Goal: Book appointment/travel/reservation

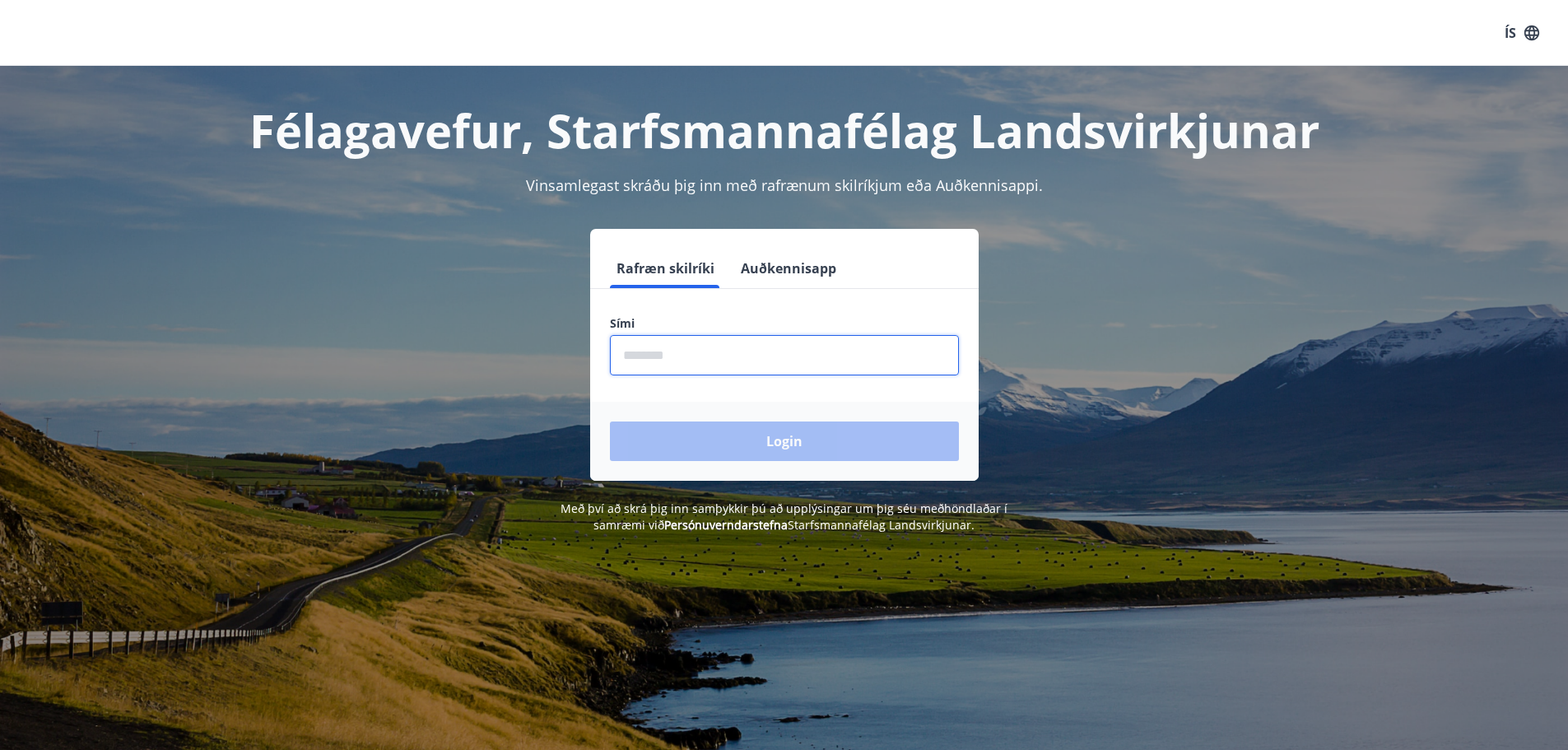
click at [671, 358] on input "phone" at bounding box center [784, 355] width 349 height 41
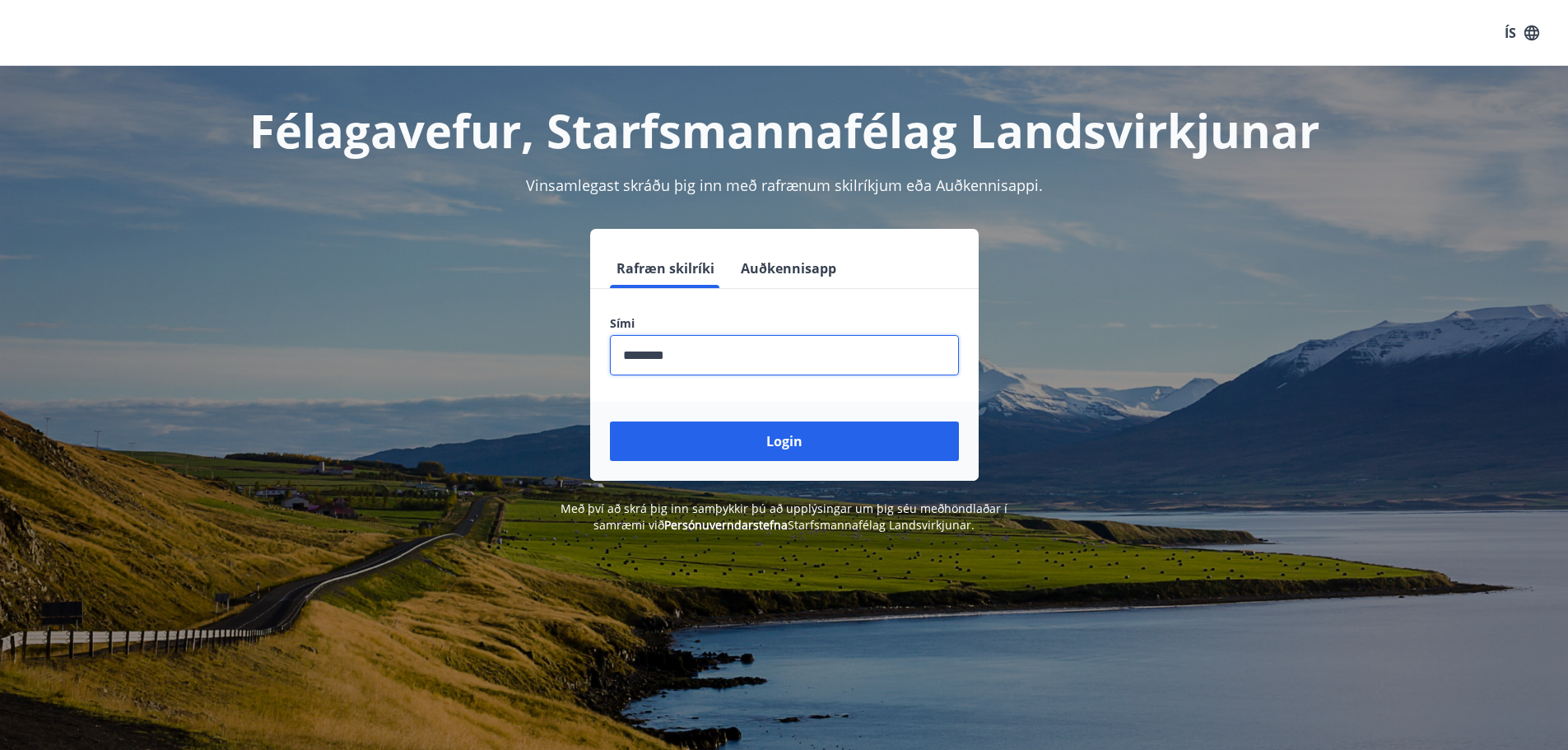
type input "********"
click at [610, 421] on button "Login" at bounding box center [784, 441] width 349 height 40
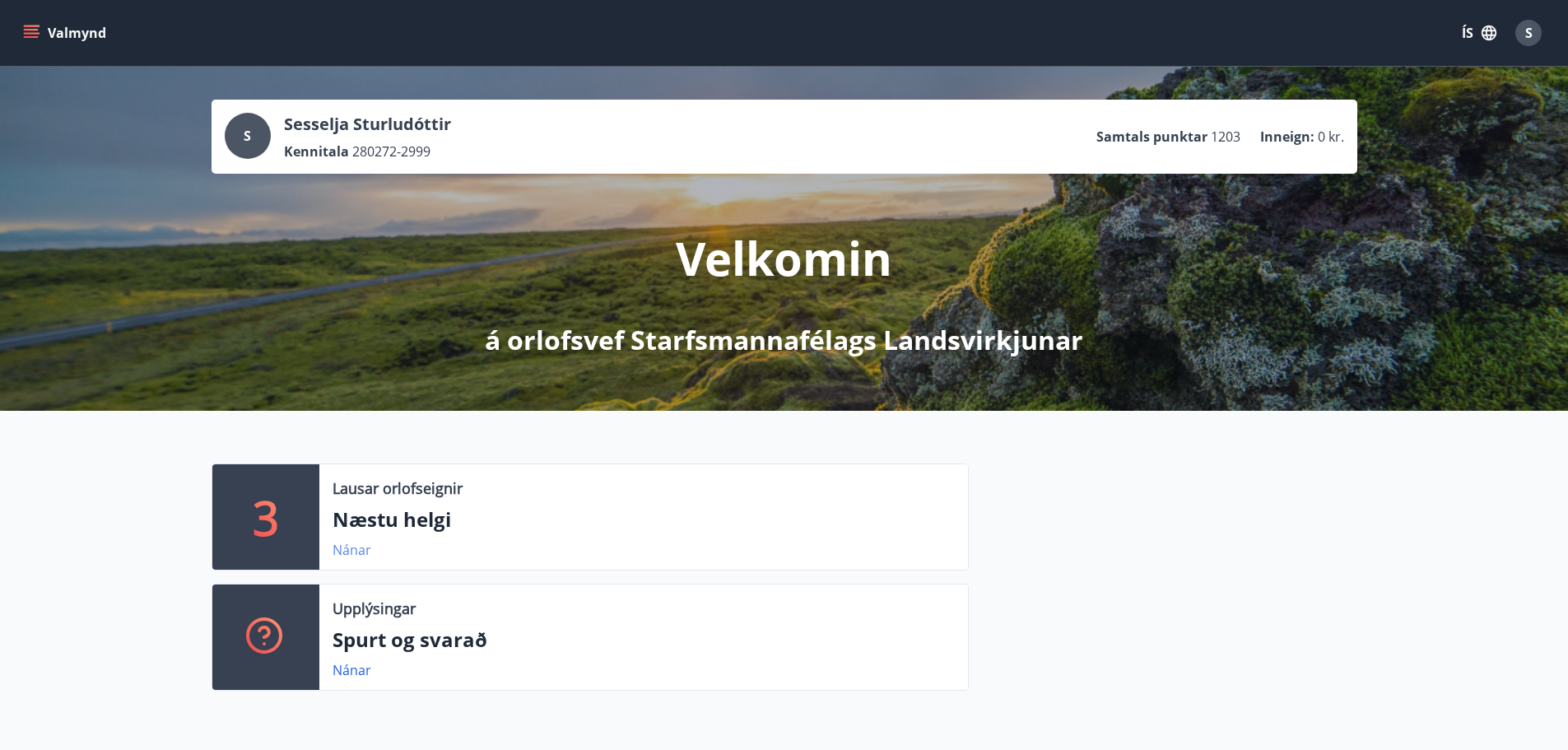
click at [361, 553] on link "Nánar" at bounding box center [352, 550] width 39 height 18
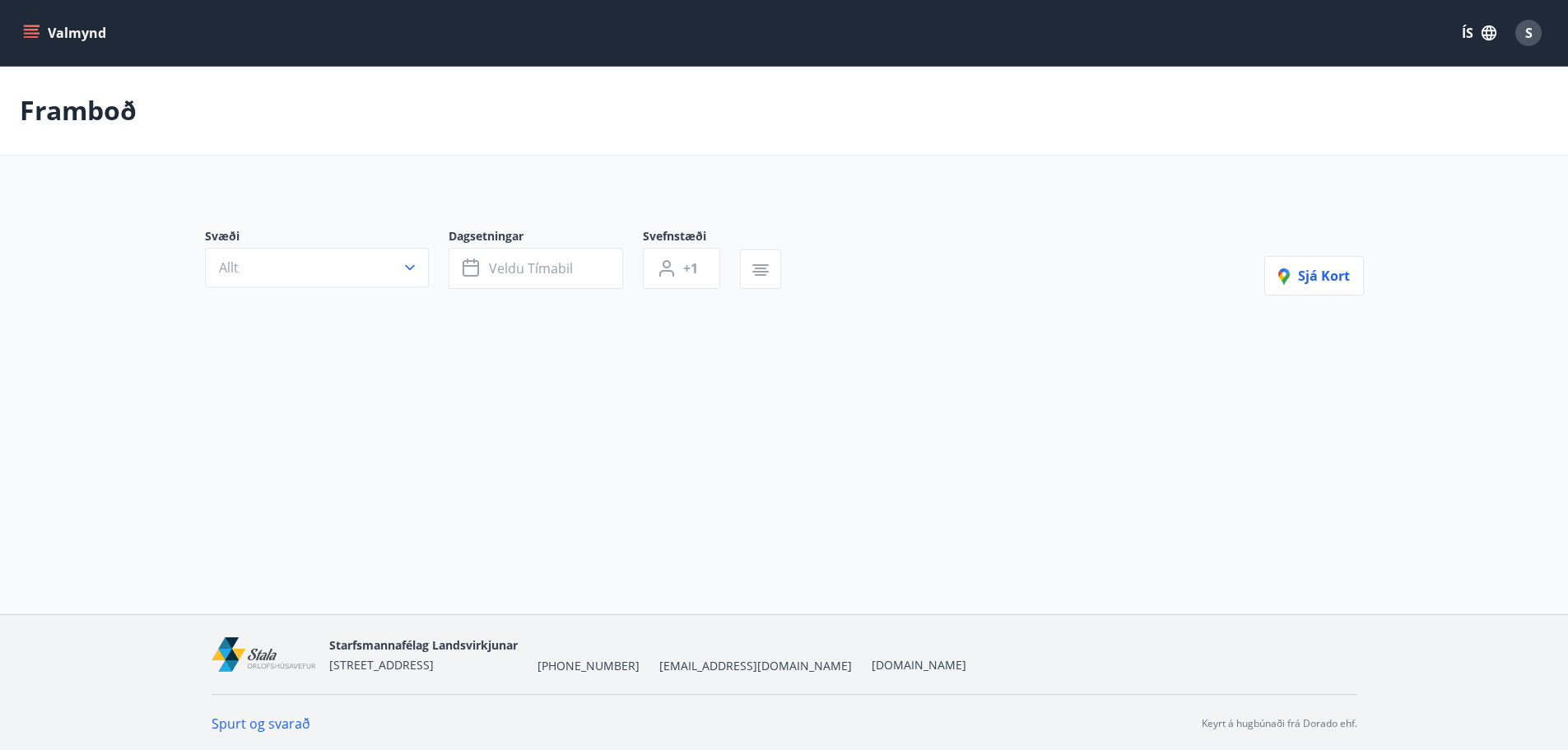
type input "*"
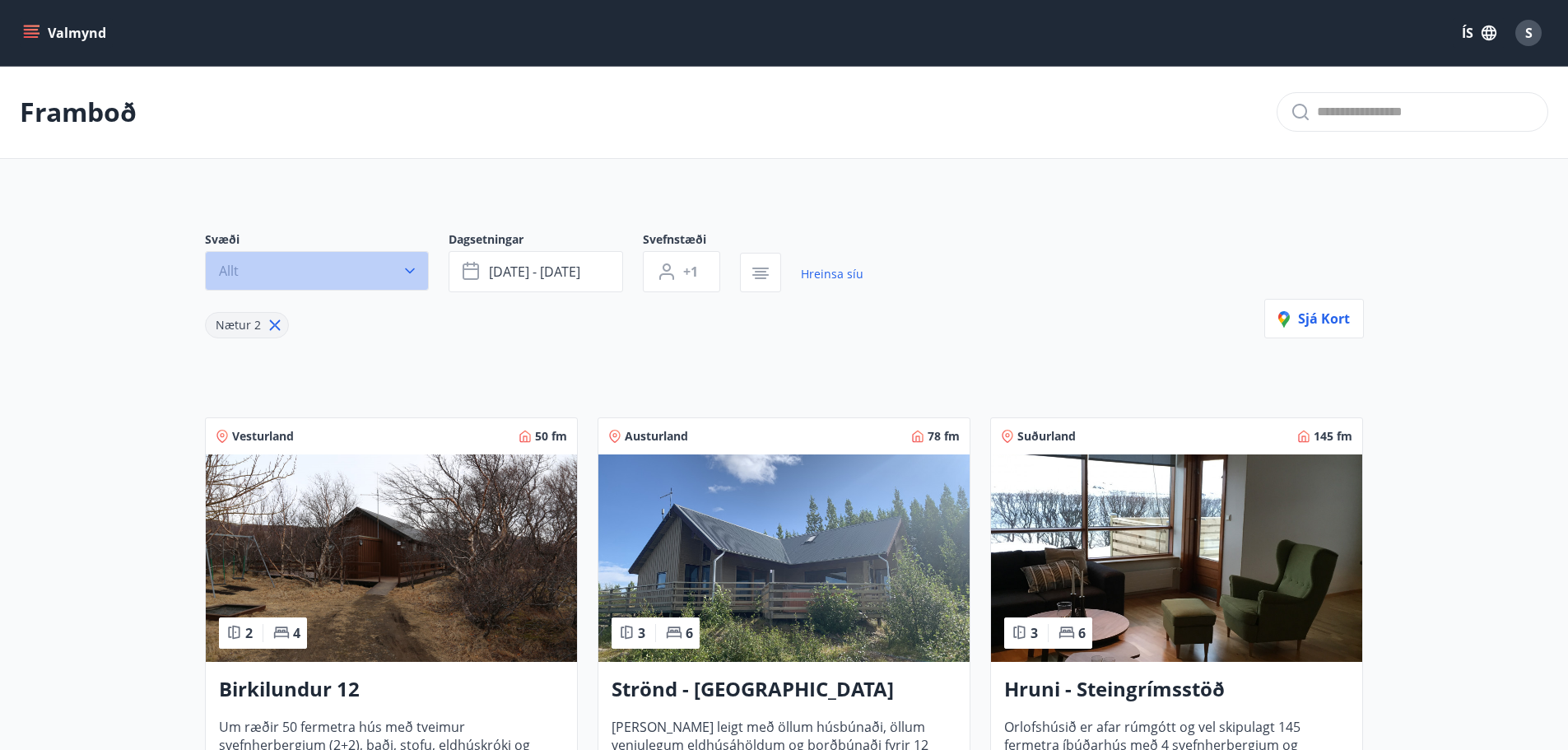
click at [413, 275] on icon "button" at bounding box center [410, 271] width 17 height 17
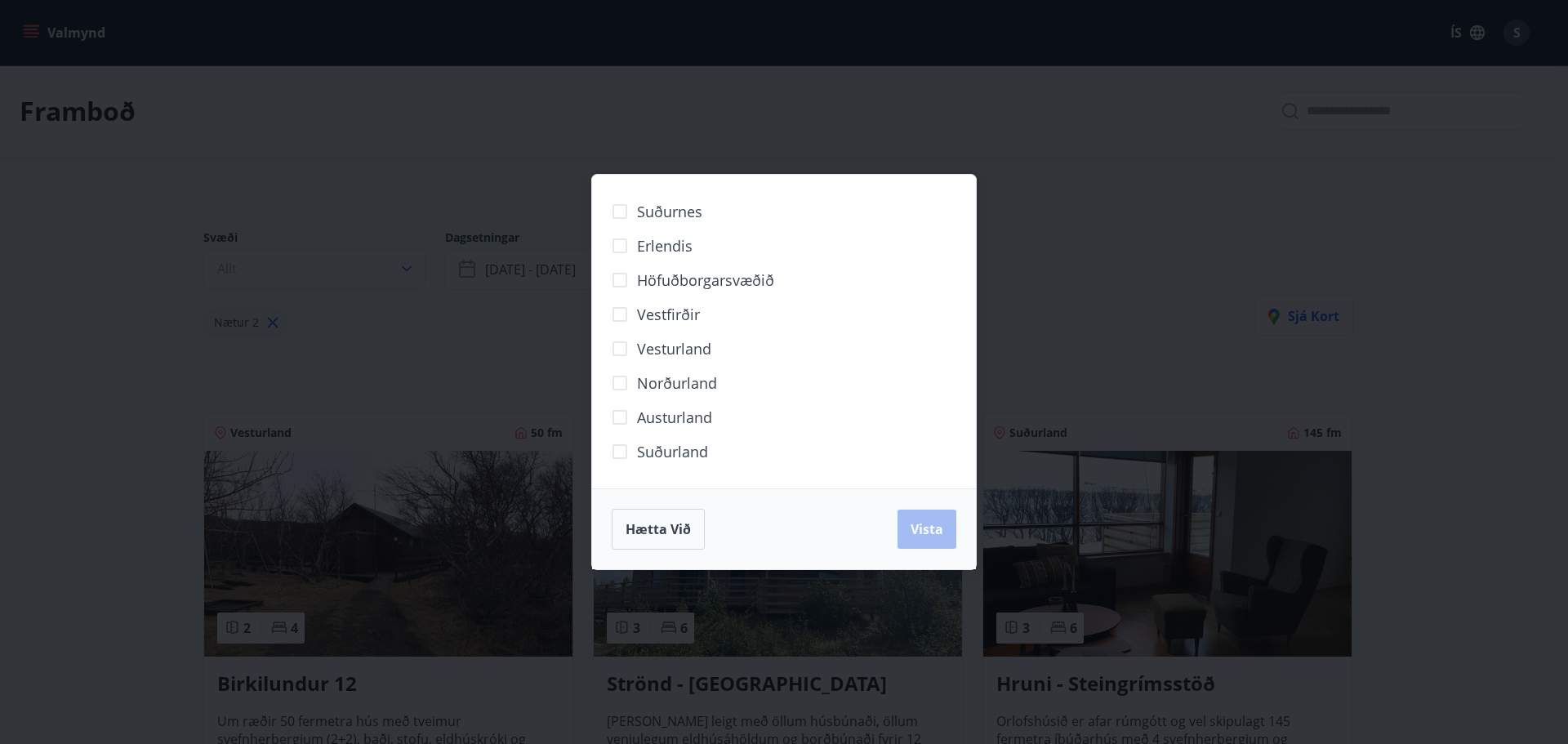
click at [710, 386] on span "Norðurland" at bounding box center [676, 383] width 80 height 21
click at [922, 531] on span "Vista" at bounding box center [927, 529] width 33 height 18
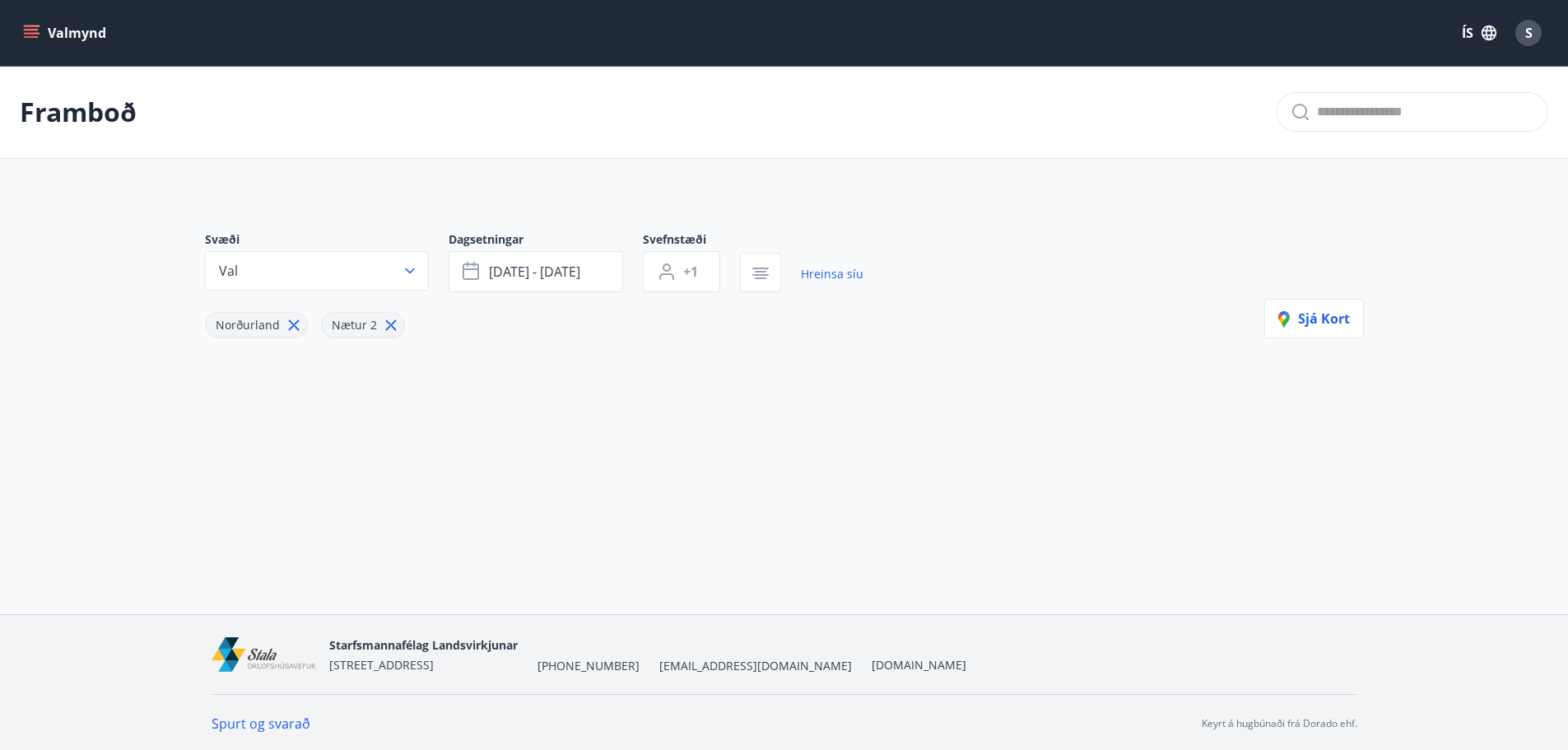
click at [34, 34] on icon "menu" at bounding box center [33, 33] width 18 height 2
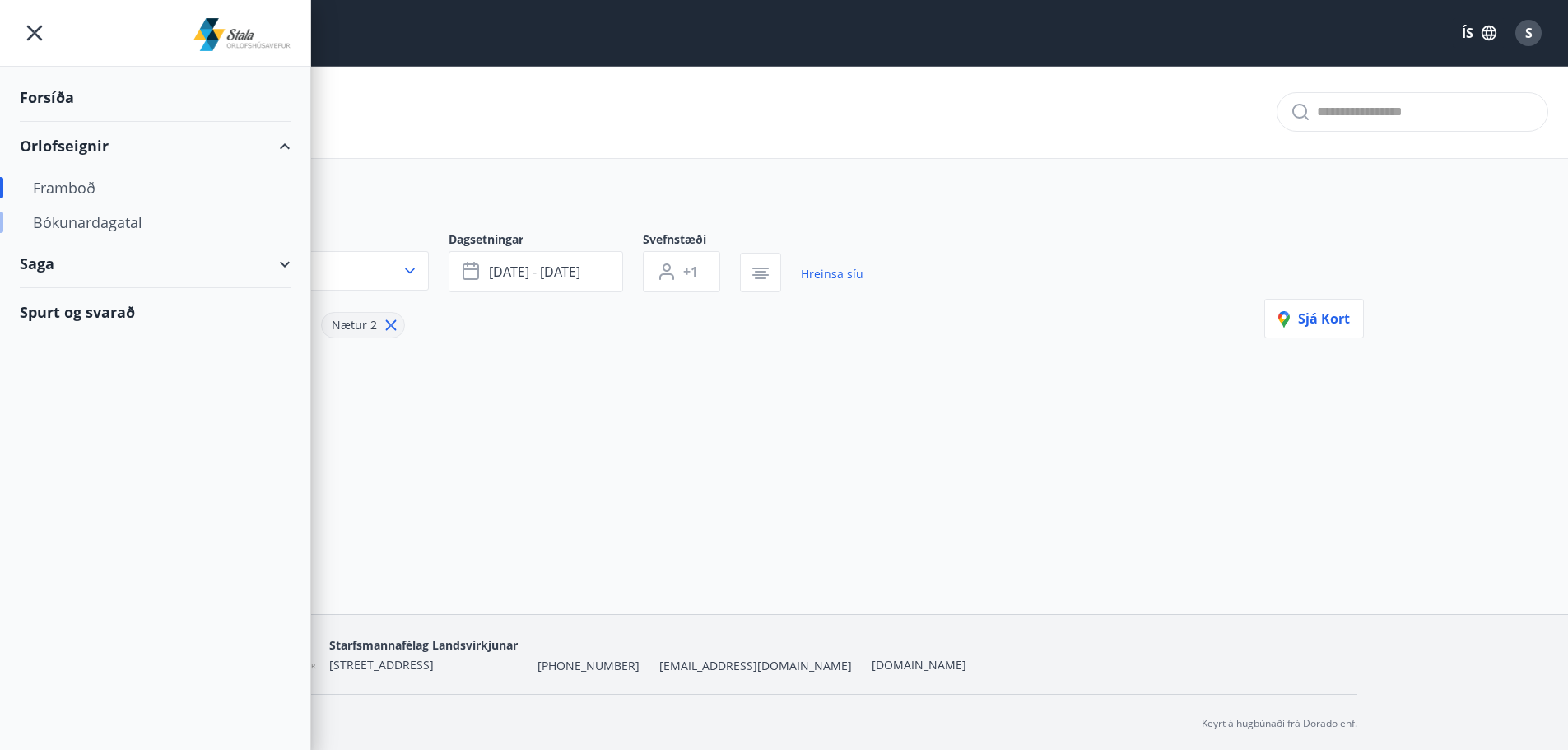
click at [82, 224] on div "Bókunardagatal" at bounding box center [155, 223] width 244 height 35
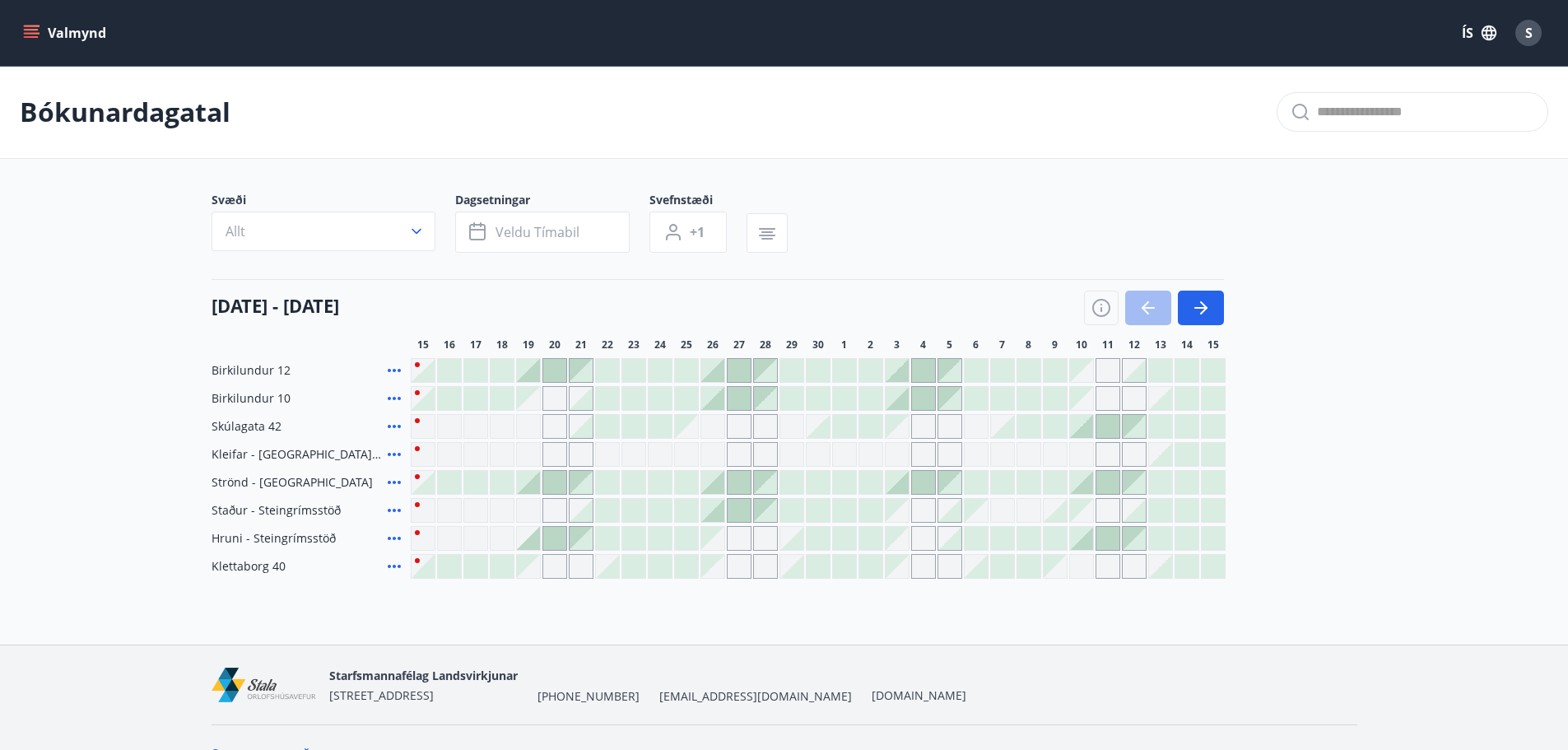
click at [527, 568] on div "Gráir dagar eru ekki bókanlegir" at bounding box center [528, 566] width 23 height 23
click at [546, 571] on div "Gráir dagar eru ekki bókanlegir" at bounding box center [555, 566] width 25 height 25
click at [493, 569] on div at bounding box center [502, 566] width 23 height 23
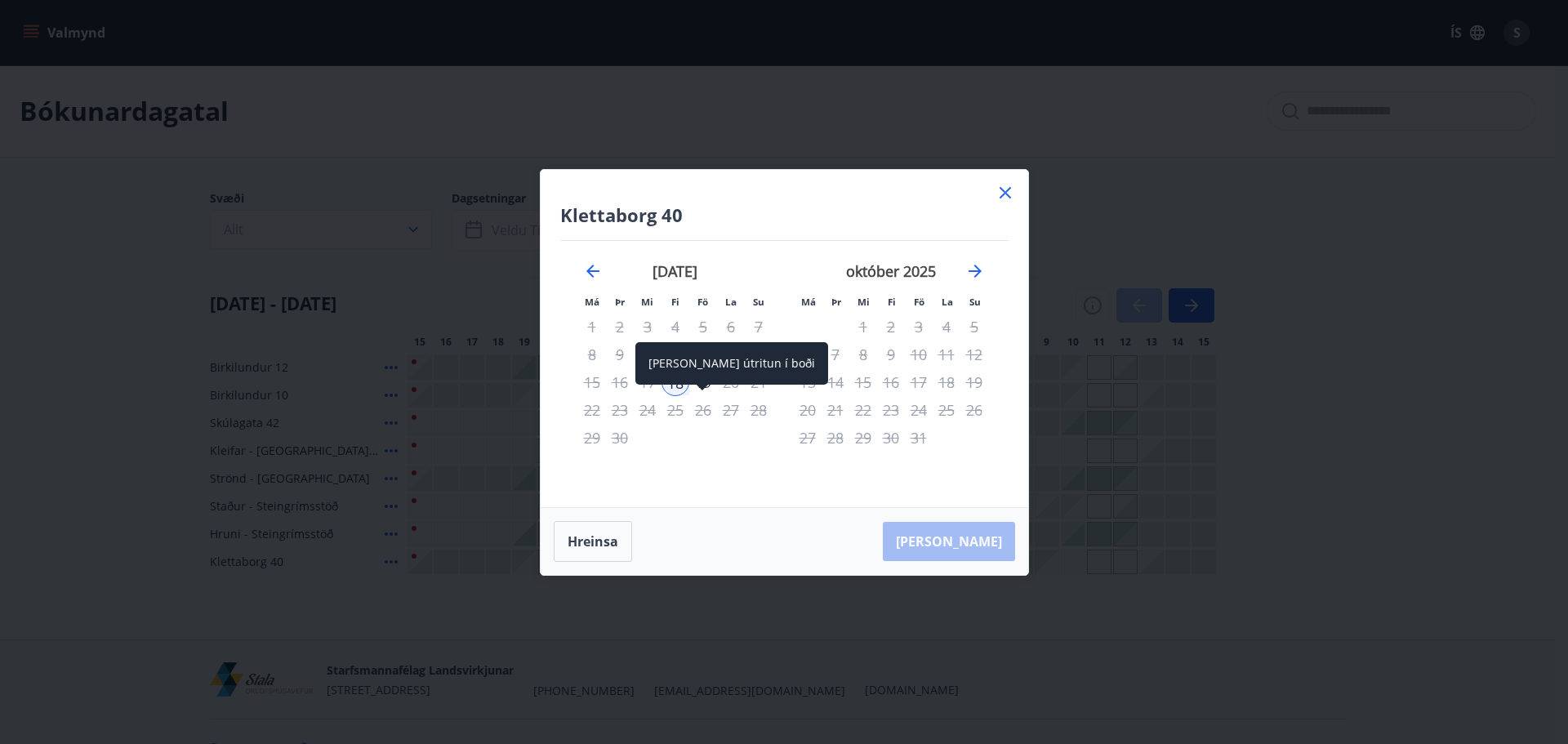
click at [709, 385] on div "Aðeins útritun í boði" at bounding box center [731, 370] width 193 height 54
click at [899, 618] on div "Klettaborg 40 Má Þr Mi Fi Fö La Su Má Þr Mi Fi Fö La Su ágúst 2025 1 2 3 4 5 6 …" at bounding box center [784, 372] width 1568 height 744
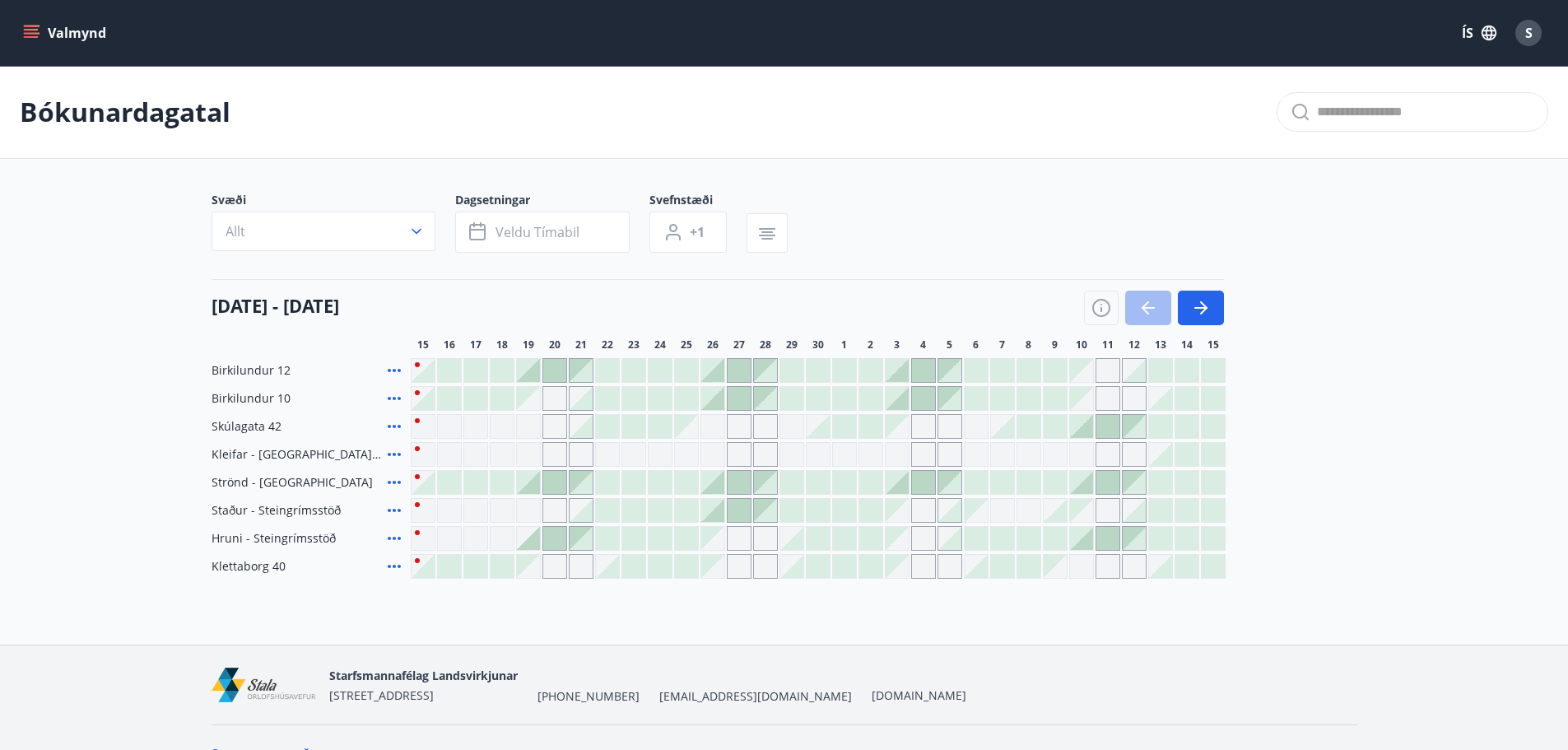
click at [560, 535] on div at bounding box center [555, 538] width 23 height 23
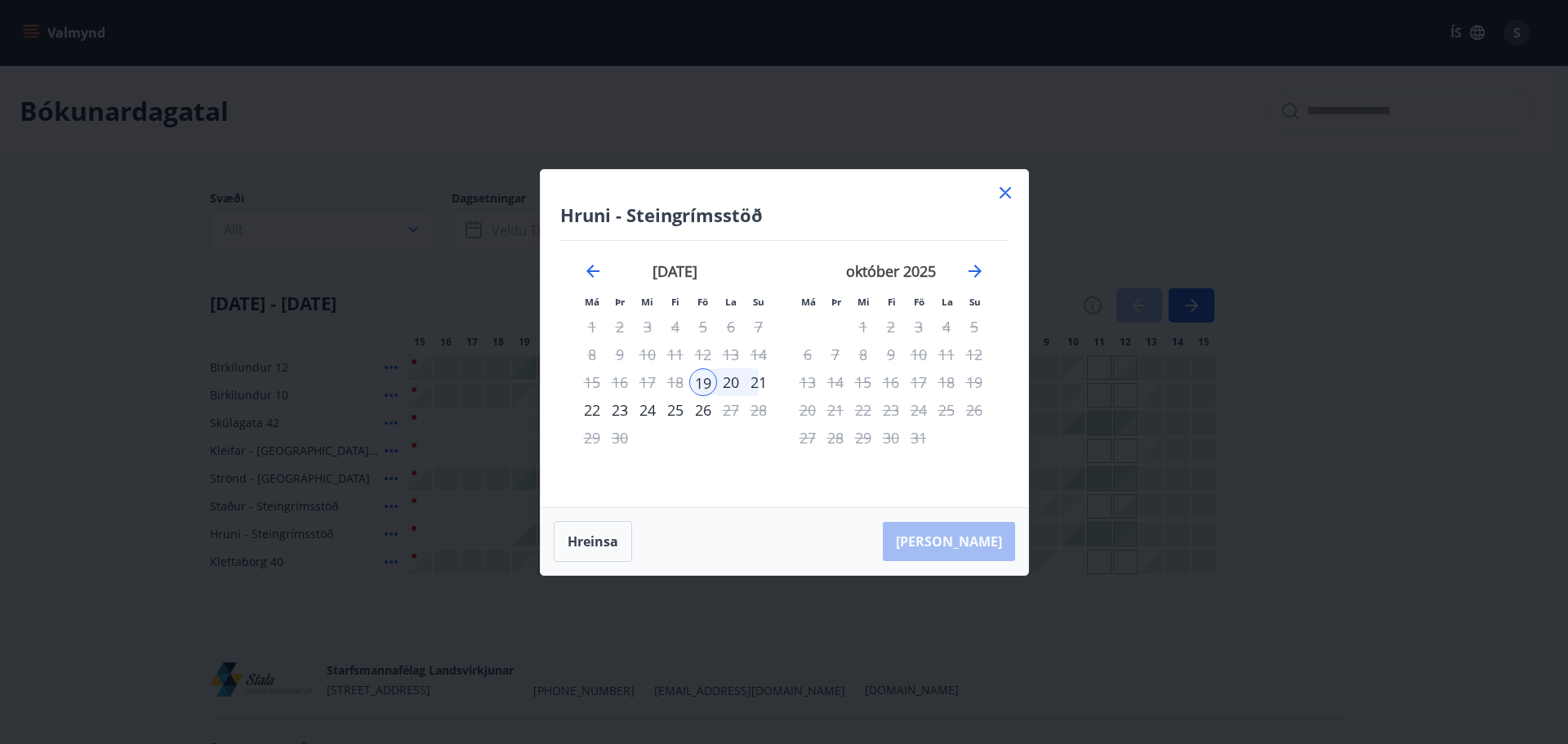
click at [1008, 197] on icon at bounding box center [1005, 193] width 20 height 20
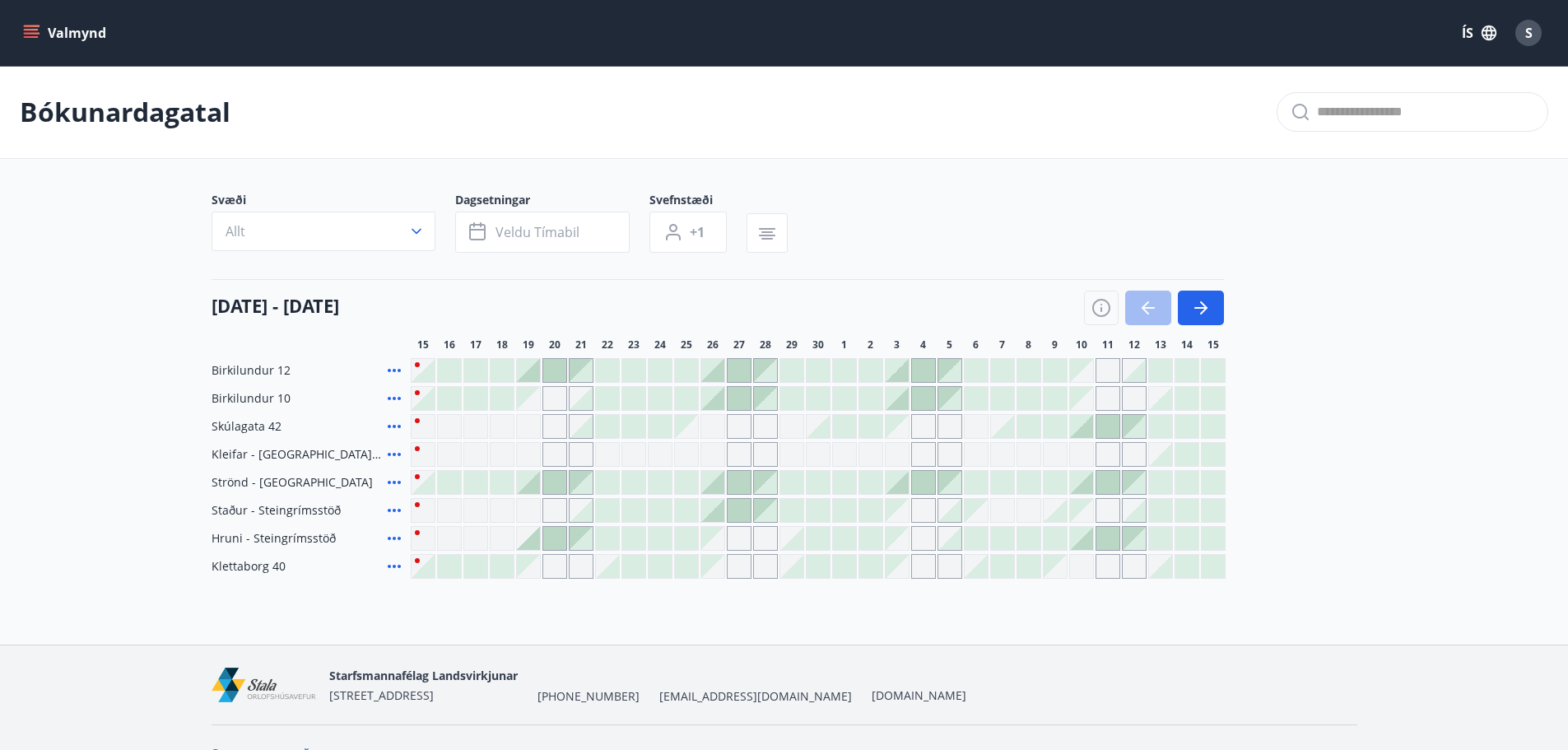
click at [564, 456] on div "Gráir dagar eru ekki bókanlegir" at bounding box center [555, 454] width 25 height 25
click at [926, 570] on div "Gráir dagar eru ekki bókanlegir" at bounding box center [923, 566] width 25 height 25
click at [469, 228] on icon "button" at bounding box center [478, 232] width 17 height 17
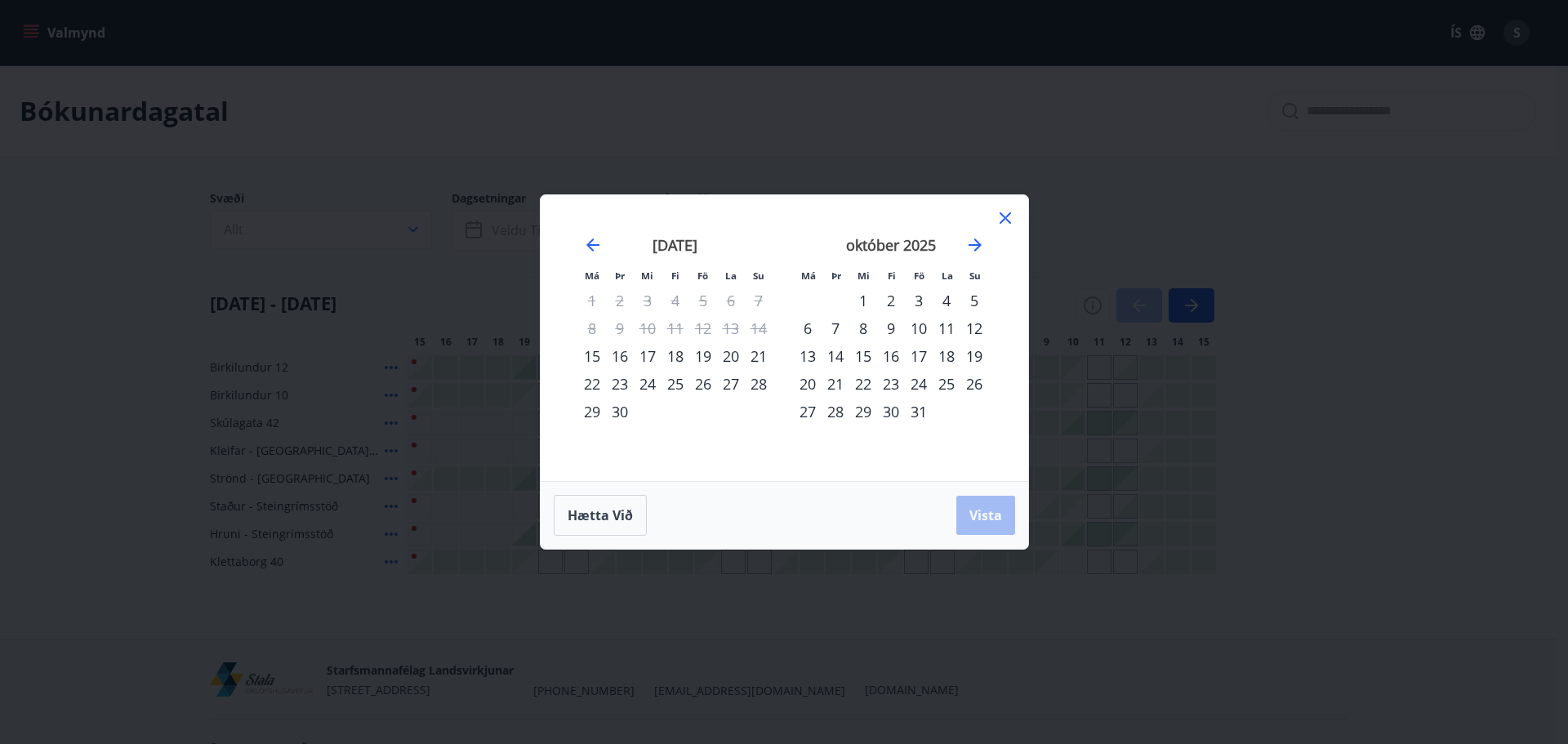
click at [921, 384] on div "24" at bounding box center [918, 383] width 28 height 28
click at [979, 382] on div "26" at bounding box center [974, 383] width 28 height 28
click at [981, 512] on span "Vista" at bounding box center [986, 515] width 33 height 18
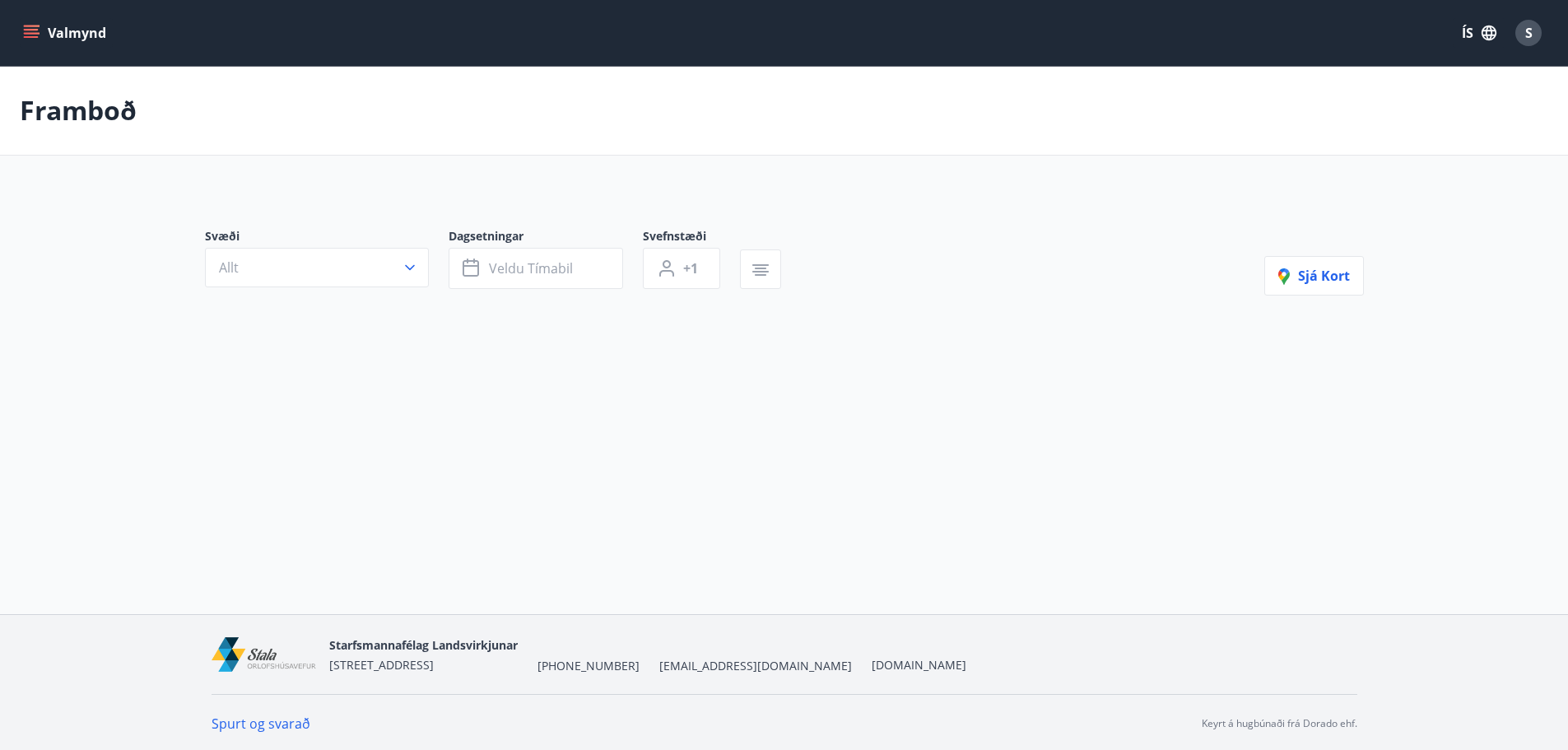
type input "*"
